Goal: Book appointment/travel/reservation

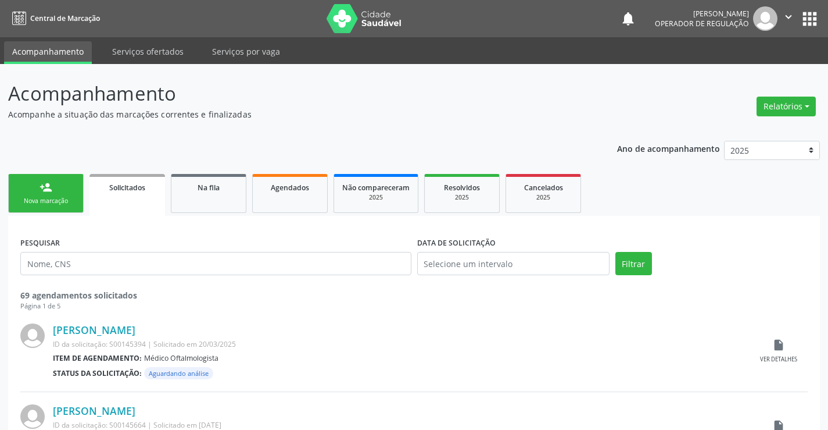
click at [43, 198] on div "Nova marcação" at bounding box center [46, 200] width 58 height 9
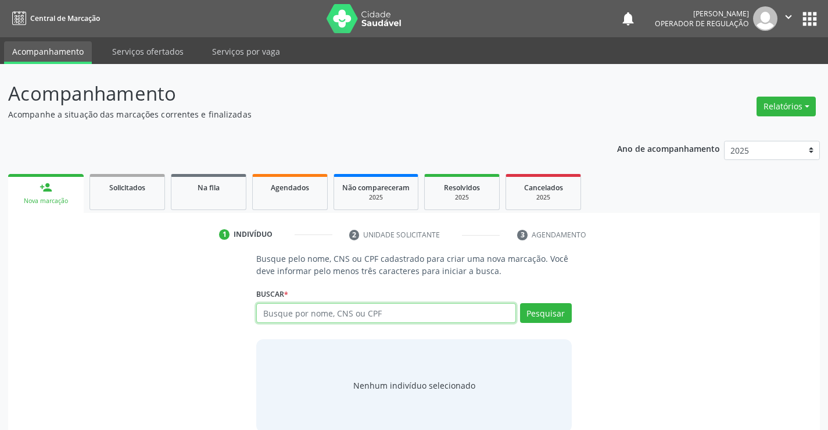
click at [335, 310] on input "text" at bounding box center [385, 313] width 259 height 20
type input "702006844880287"
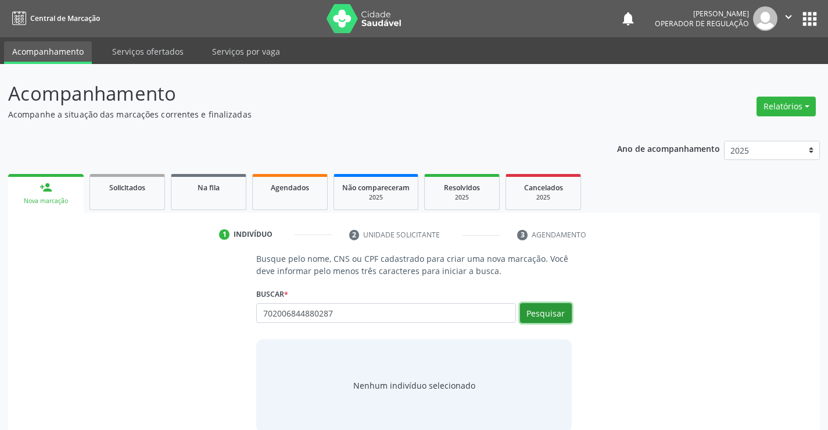
click at [561, 314] on button "Pesquisar" at bounding box center [546, 313] width 52 height 20
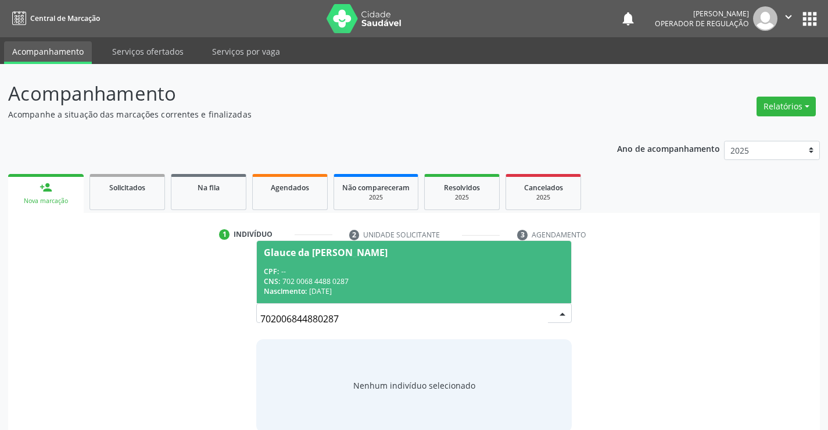
click at [470, 280] on div "CNS: 702 0068 4488 0287" at bounding box center [414, 281] width 300 height 10
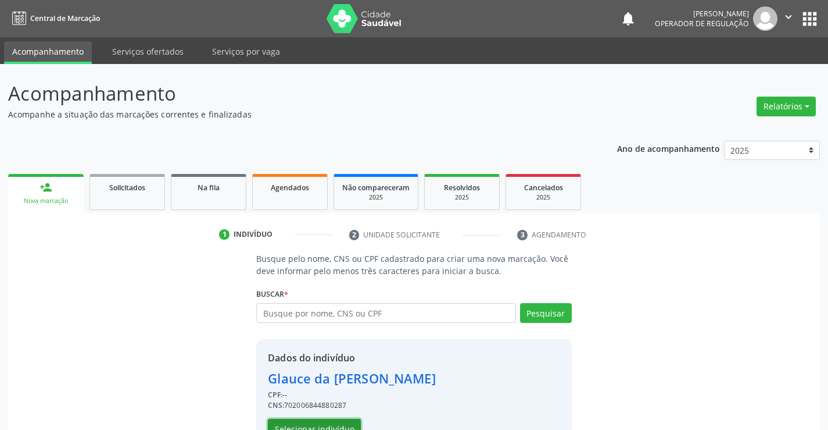
click at [334, 420] on button "Selecionar indivíduo" at bounding box center [314, 429] width 93 height 20
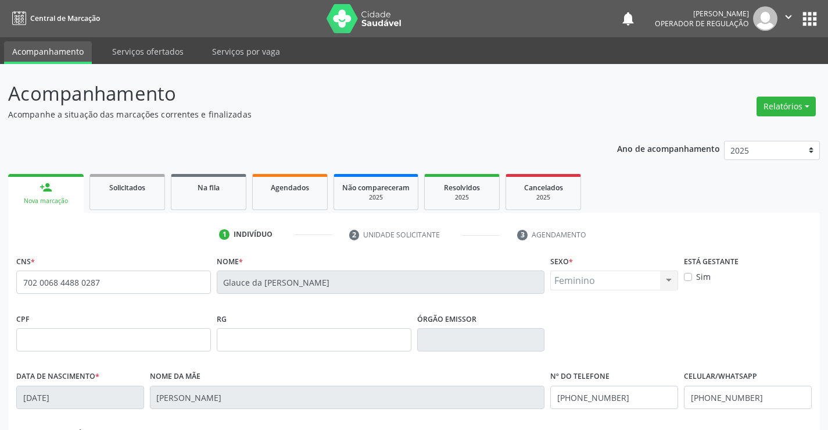
scroll to position [174, 0]
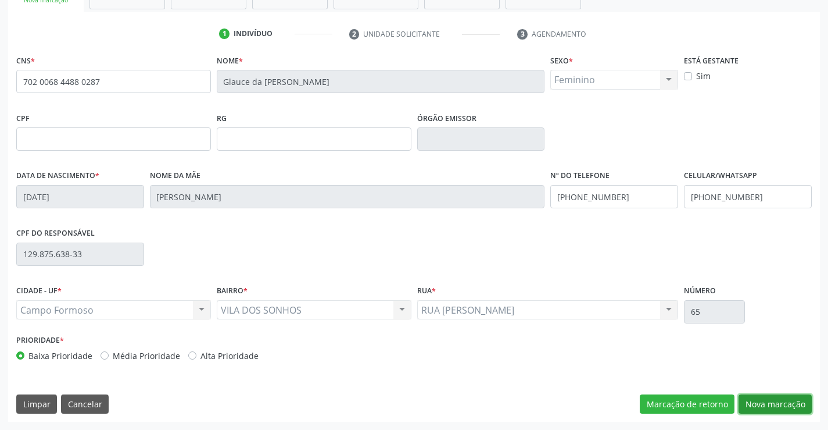
click at [769, 399] on button "Nova marcação" at bounding box center [775, 404] width 73 height 20
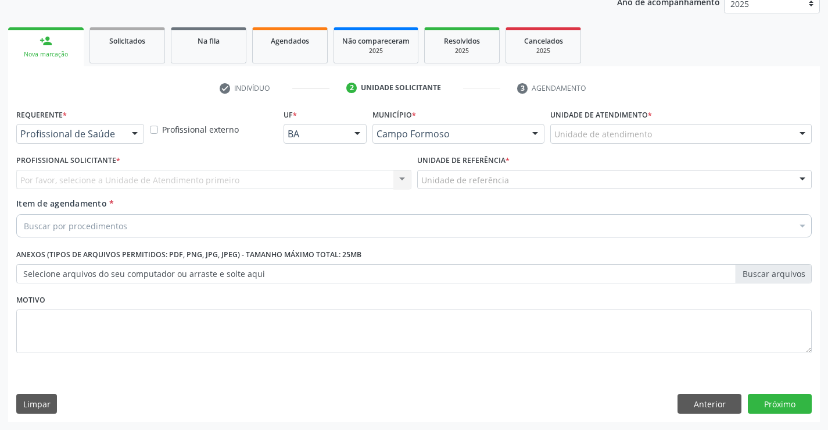
scroll to position [146, 0]
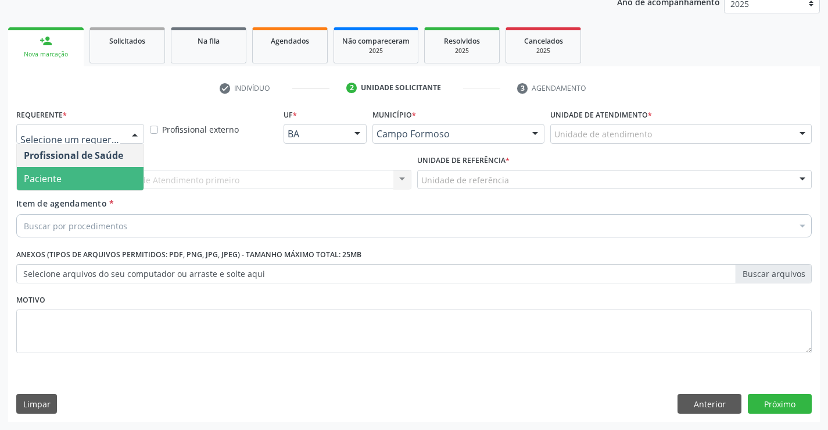
click at [83, 168] on span "Paciente" at bounding box center [80, 178] width 127 height 23
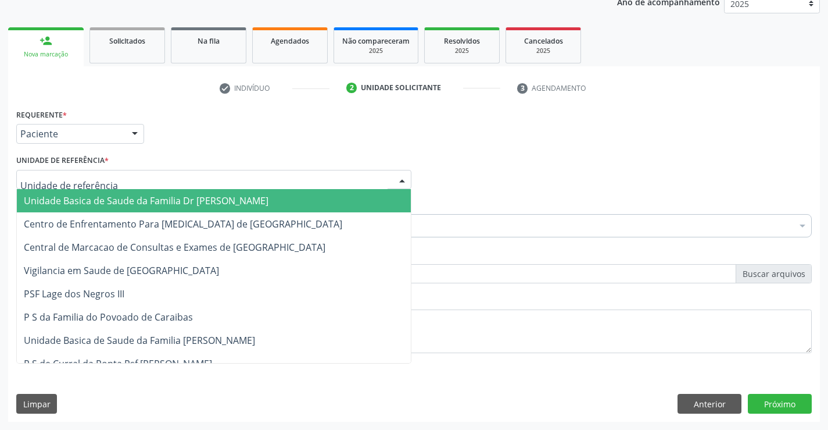
click at [103, 203] on span "Unidade Basica de Saude da Familia Dr [PERSON_NAME]" at bounding box center [146, 200] width 245 height 13
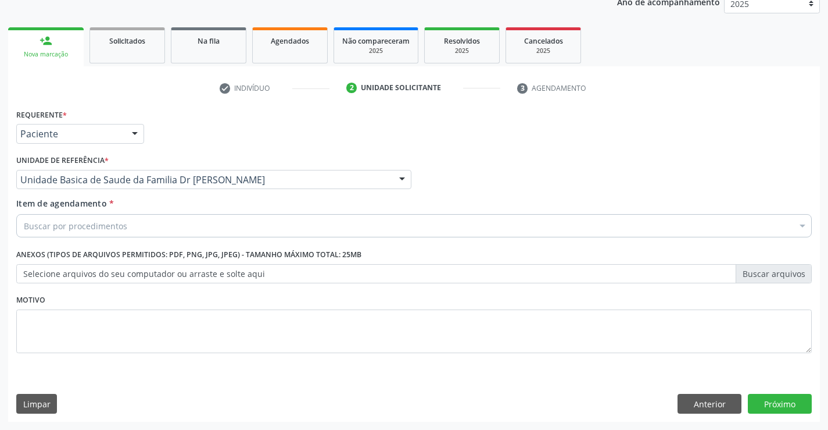
click at [115, 216] on div "Buscar por procedimentos" at bounding box center [414, 225] width 796 height 23
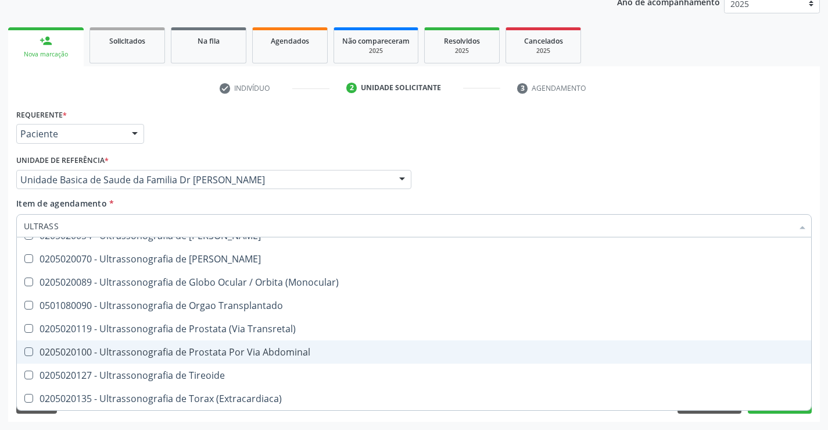
scroll to position [304, 0]
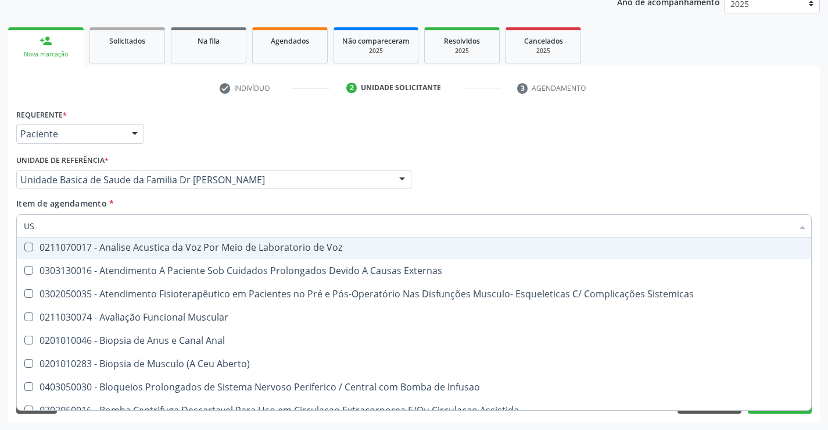
type input "USG"
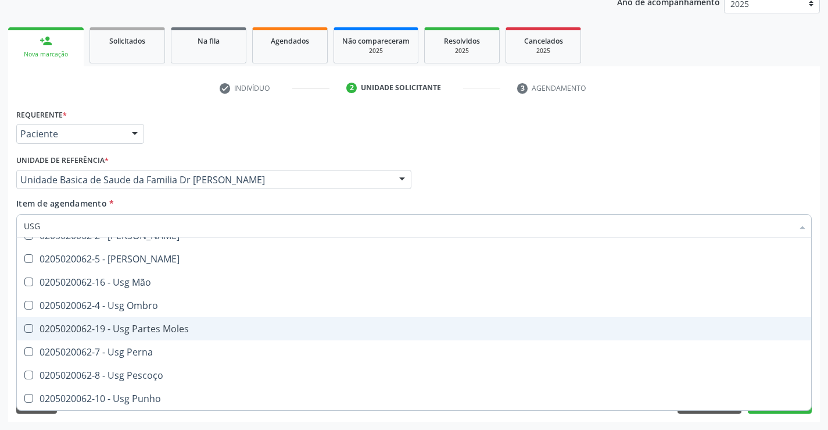
scroll to position [95, 0]
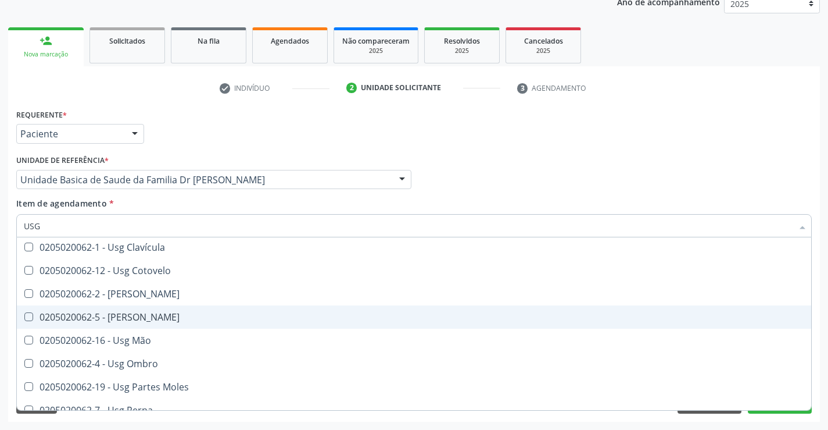
click at [173, 316] on div "0205020062-5 - [PERSON_NAME]" at bounding box center [414, 316] width 781 height 9
checkbox Joelho "true"
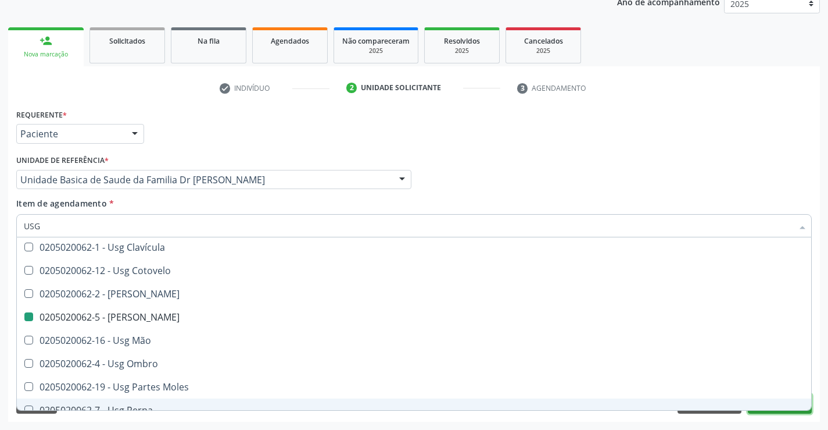
click at [773, 410] on button "Próximo" at bounding box center [780, 404] width 64 height 20
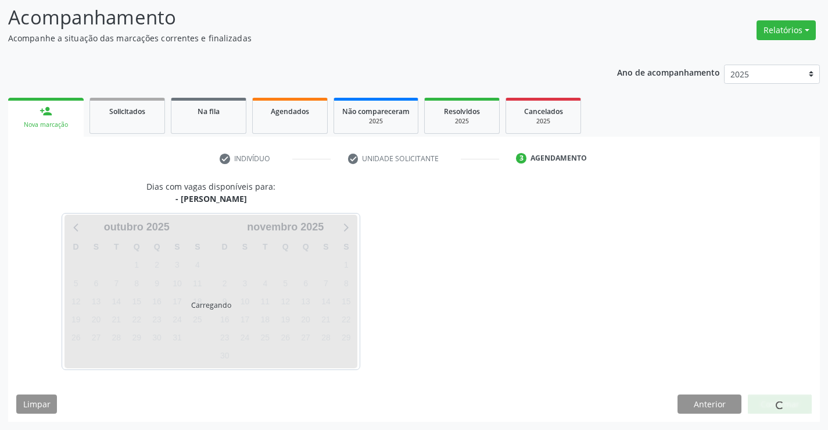
scroll to position [0, 0]
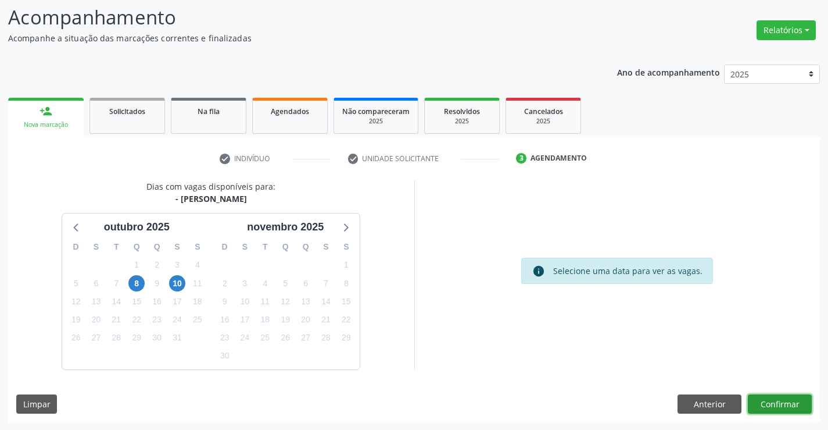
click at [775, 406] on button "Confirmar" at bounding box center [780, 404] width 64 height 20
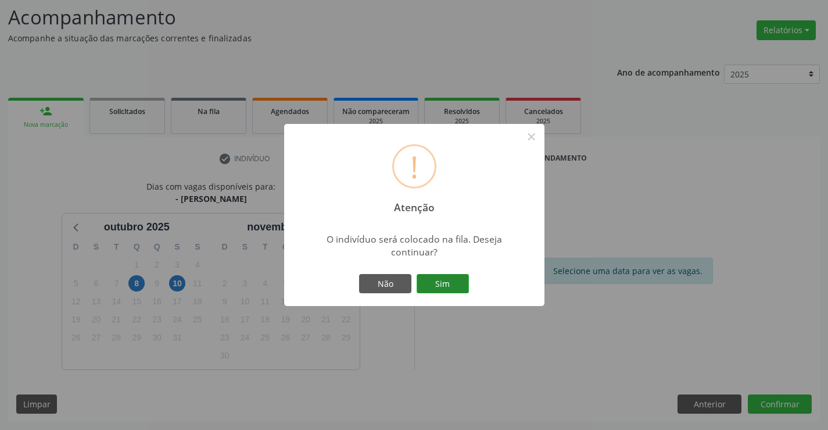
click at [446, 286] on button "Sim" at bounding box center [443, 284] width 52 height 20
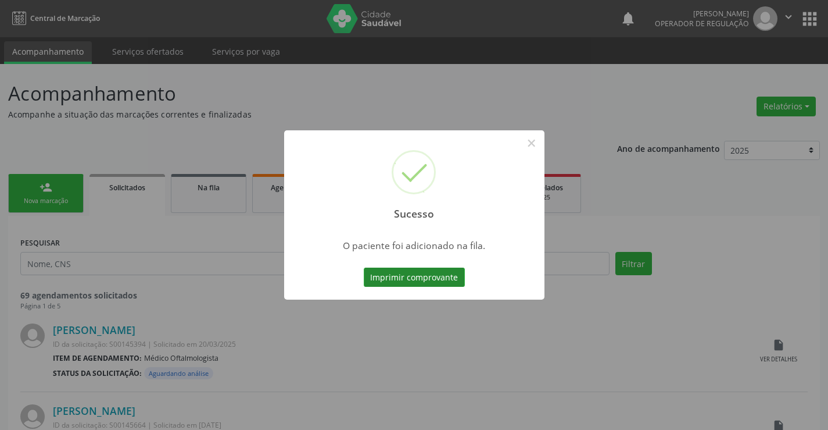
click at [447, 282] on button "Imprimir comprovante" at bounding box center [414, 277] width 101 height 20
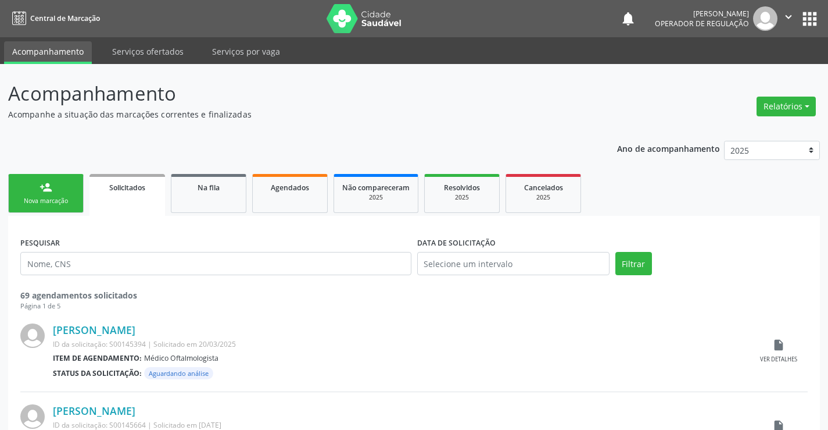
click at [797, 18] on button "" at bounding box center [789, 18] width 22 height 24
click at [734, 71] on link "Sair" at bounding box center [759, 71] width 80 height 16
